Goal: Find specific page/section: Find specific page/section

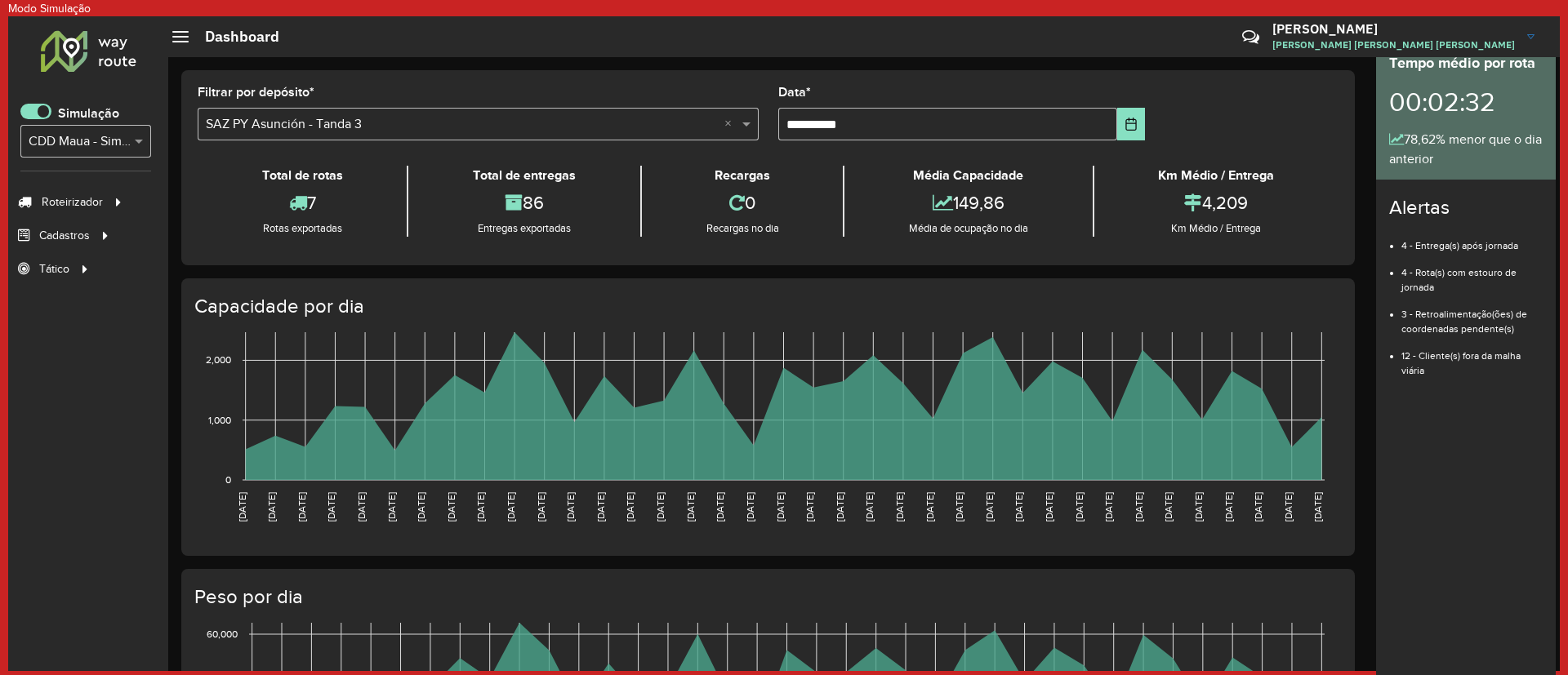
scroll to position [10, 6]
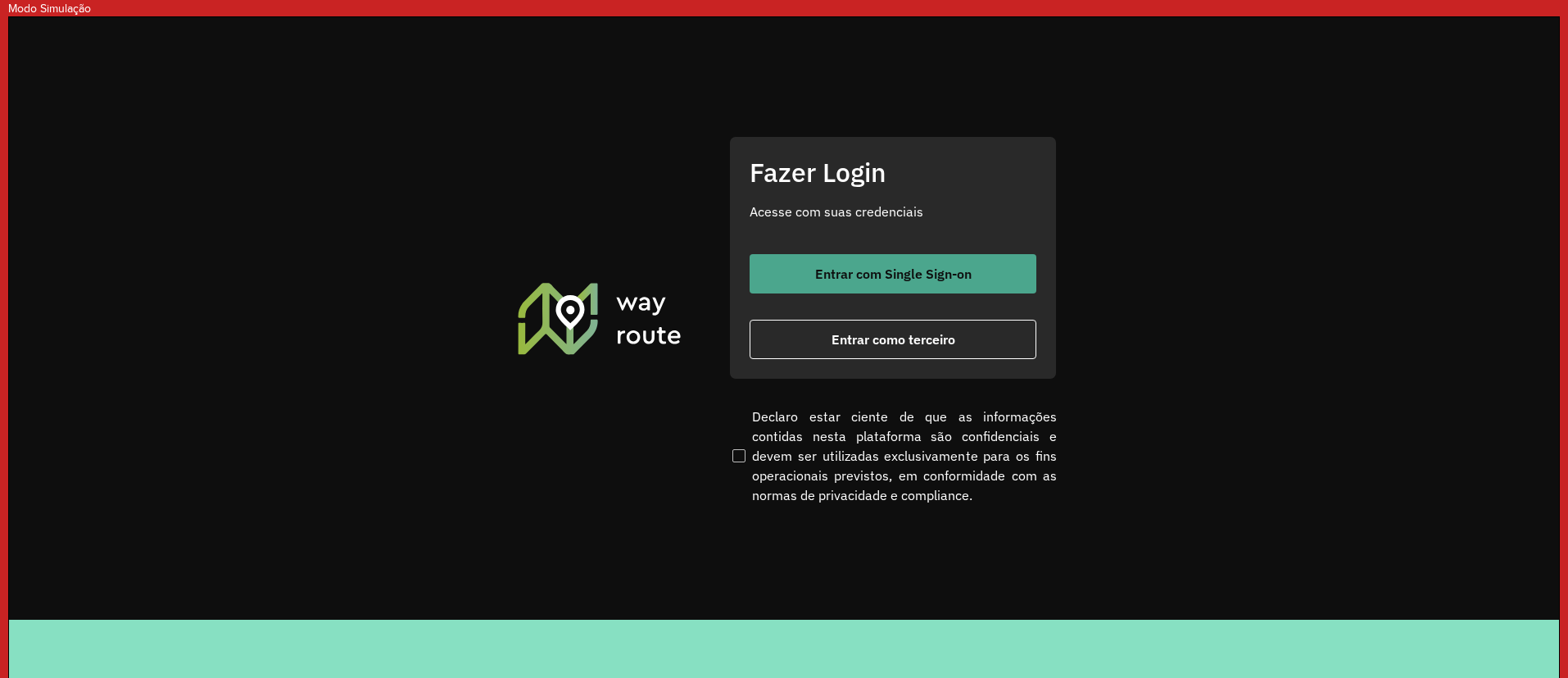
click at [824, 280] on span "Entrar com Single Sign-on" at bounding box center [893, 274] width 156 height 13
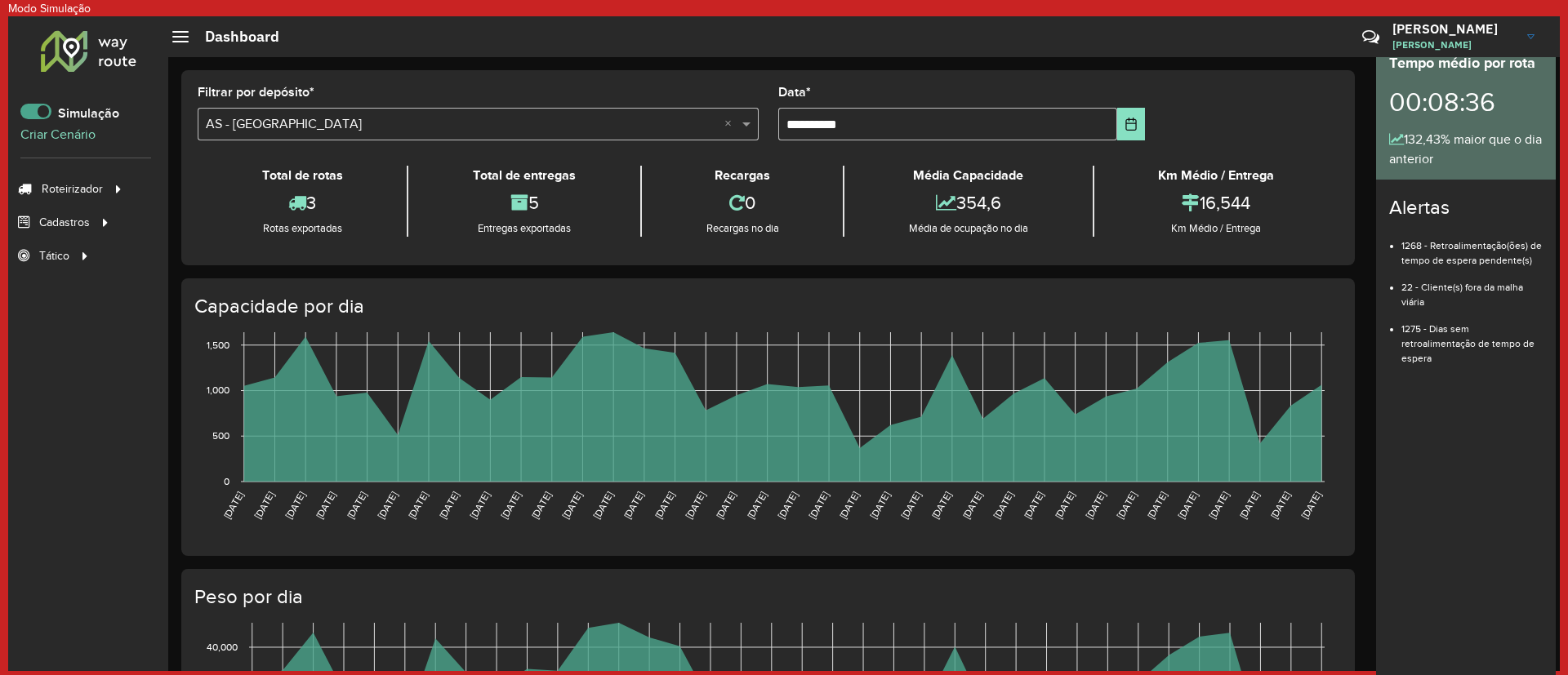
click at [43, 103] on span at bounding box center [35, 111] width 31 height 16
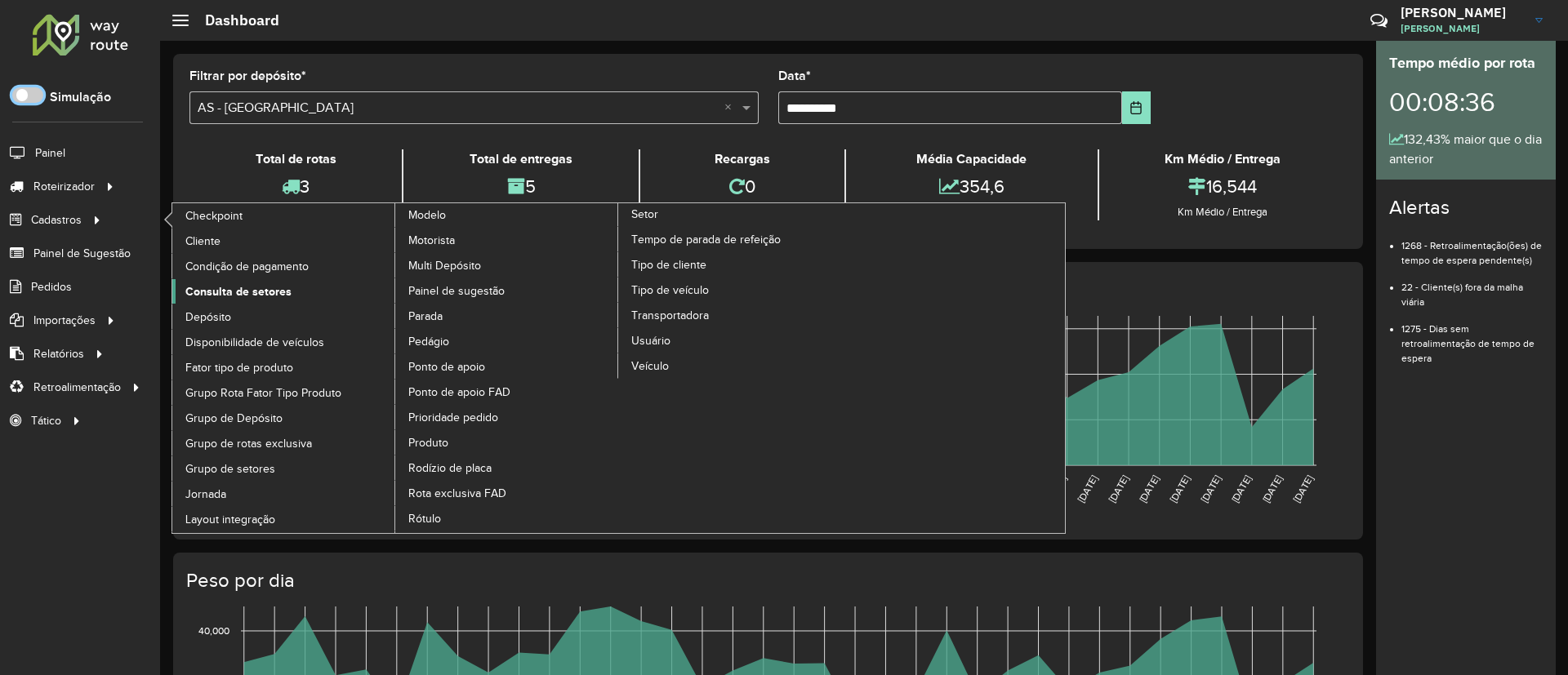
click at [217, 284] on span "Consulta de setores" at bounding box center [239, 291] width 106 height 17
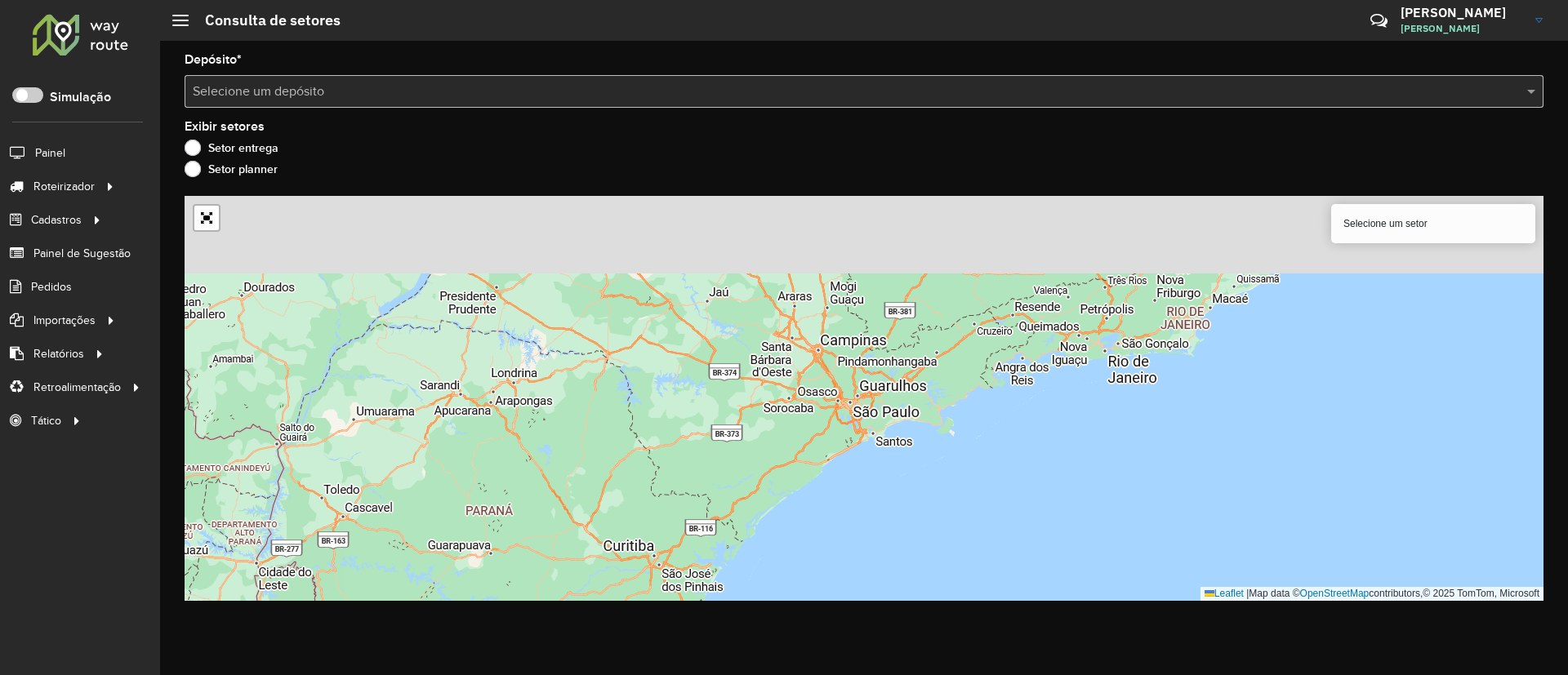
click at [667, 93] on input "text" at bounding box center [848, 92] width 1310 height 20
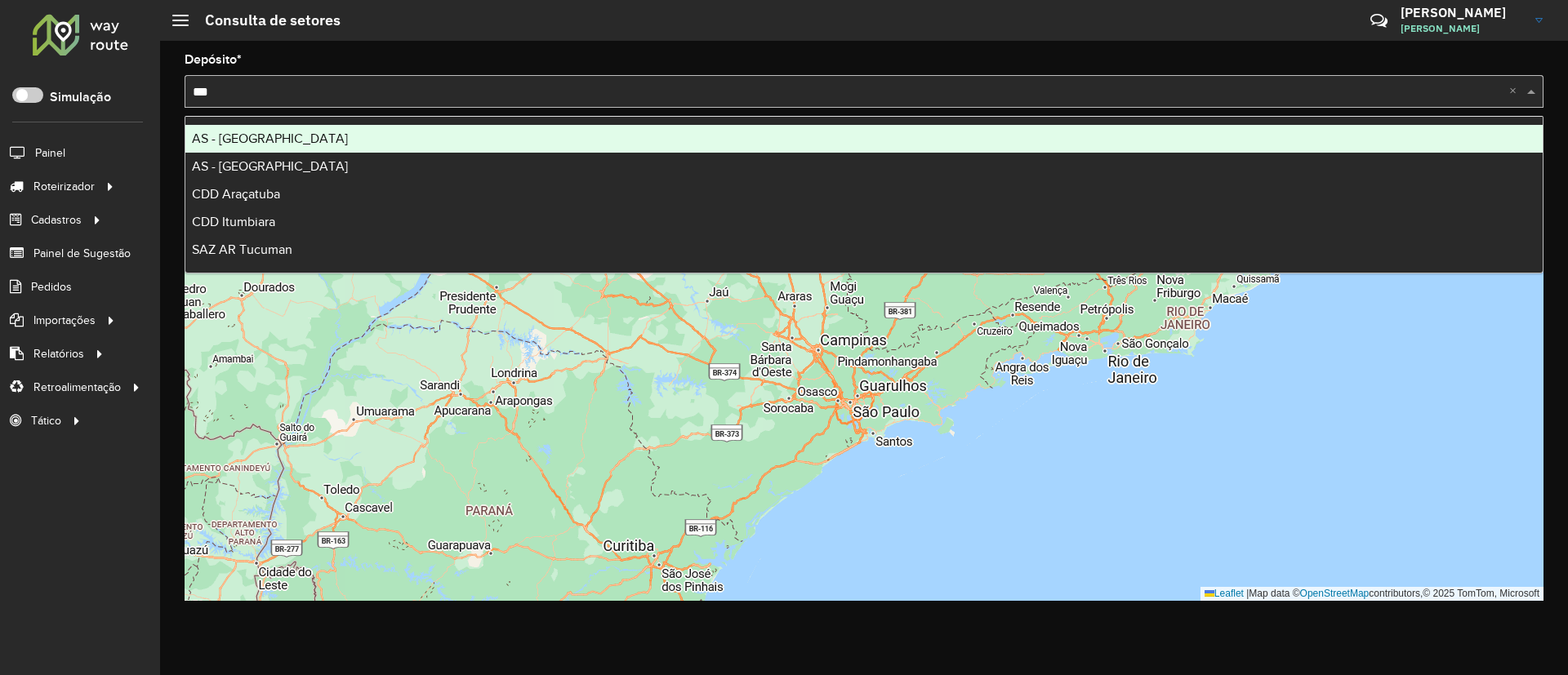
type input "****"
